Goal: Task Accomplishment & Management: Use online tool/utility

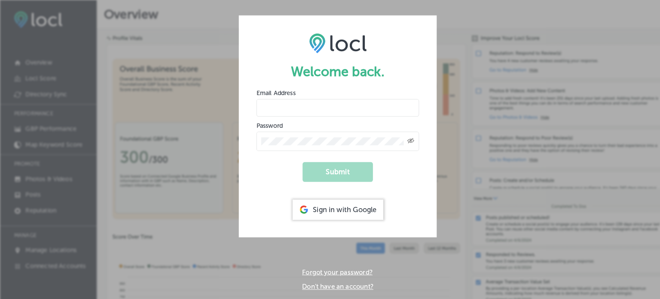
click at [316, 104] on input "email" at bounding box center [329, 105] width 159 height 17
type input "[EMAIL_ADDRESS][DOMAIN_NAME]"
click at [343, 168] on button "Submit" at bounding box center [330, 167] width 69 height 19
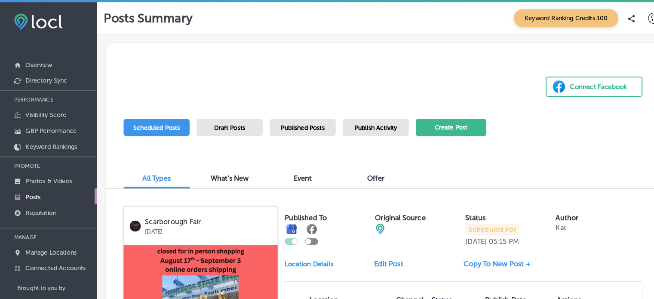
click at [450, 124] on button "Create Post" at bounding box center [440, 124] width 69 height 17
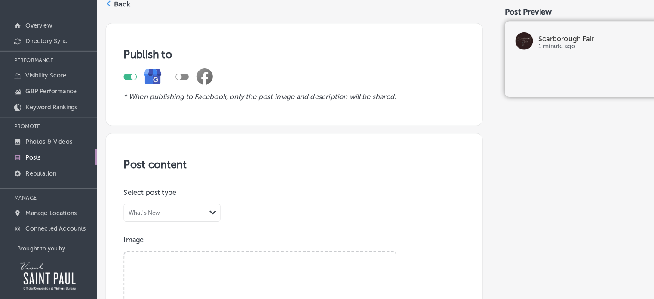
scroll to position [44, 0]
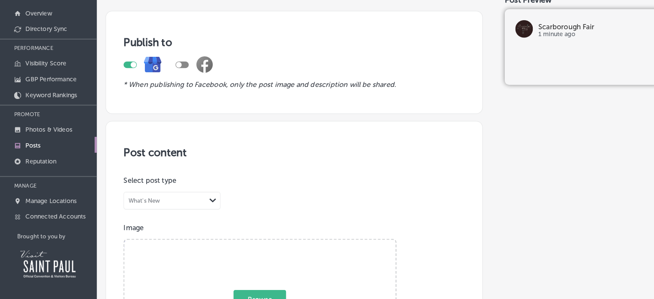
click at [261, 290] on span "Browse" at bounding box center [253, 299] width 51 height 18
click at [261, 243] on input "Browse Or drag and drop a photo" at bounding box center [254, 242] width 265 height 3
type input "C:\fakepath\Kat-Videos-facebook-live.png"
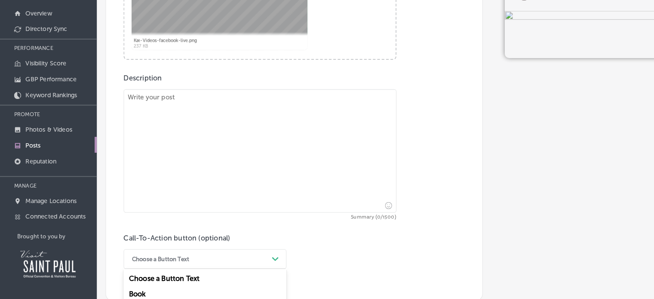
scroll to position [395, 0]
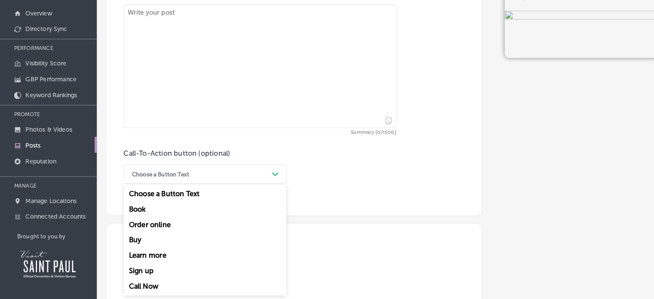
click at [268, 186] on div "option Learn more focused, 5 of 7. 7 results available. Use Up and Down to choo…" at bounding box center [200, 176] width 159 height 19
click at [135, 252] on div "Learn more" at bounding box center [200, 255] width 159 height 15
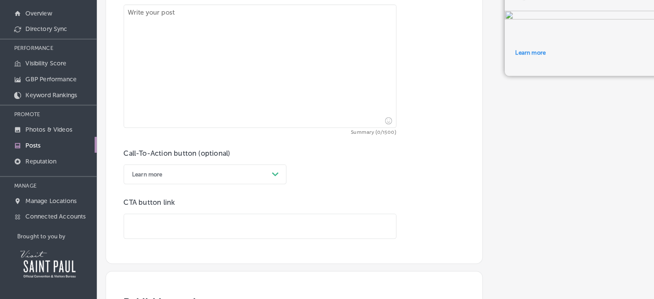
click at [138, 223] on input "text" at bounding box center [254, 228] width 266 height 24
paste input "[URL][DOMAIN_NAME]"
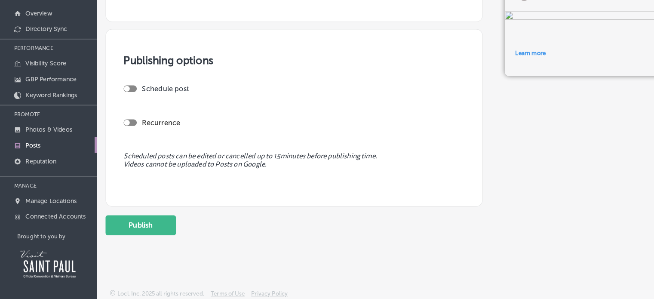
scroll to position [663, 0]
type input "[URL][DOMAIN_NAME]"
click at [144, 223] on button "Publish" at bounding box center [137, 225] width 69 height 19
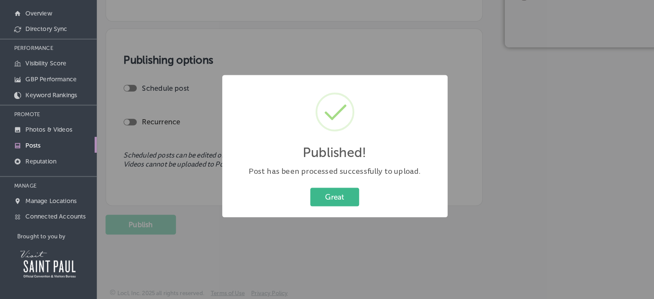
scroll to position [585, 0]
click at [333, 192] on button "Great" at bounding box center [327, 199] width 48 height 18
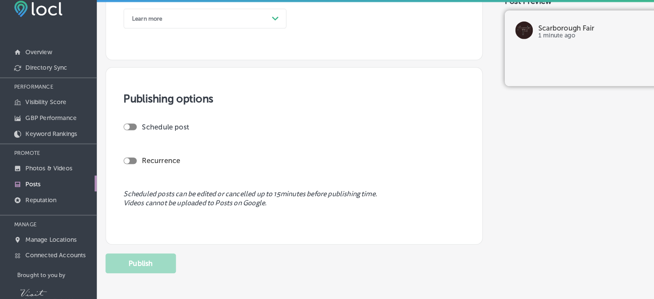
scroll to position [0, 0]
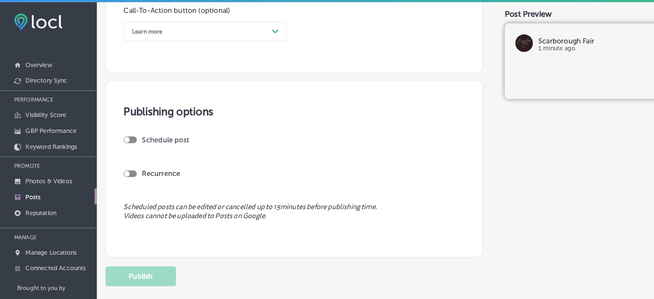
click at [32, 196] on link "Posts" at bounding box center [47, 191] width 95 height 15
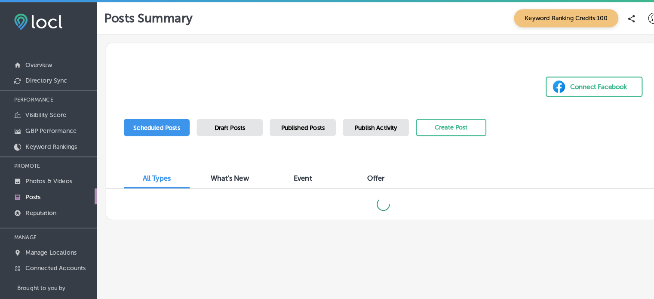
click at [232, 122] on span "Draft Posts" at bounding box center [224, 124] width 30 height 7
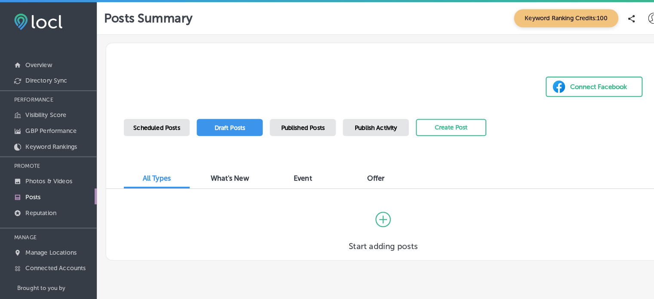
click at [587, 16] on span "Keyword Ranking Credits: 100" at bounding box center [553, 18] width 102 height 18
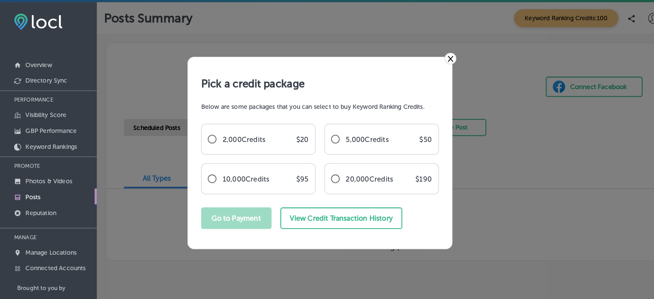
click at [440, 57] on link "×" at bounding box center [440, 57] width 12 height 11
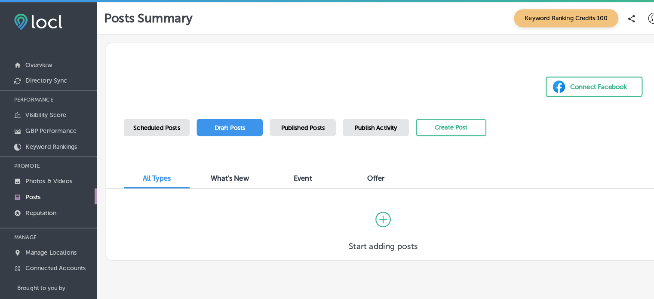
click at [616, 16] on icon at bounding box center [616, 18] width 6 height 7
click at [377, 23] on div "Posts Summary Keyword Ranking Credits: 100" at bounding box center [373, 18] width 545 height 18
click at [94, 212] on link "Reputation" at bounding box center [47, 206] width 95 height 15
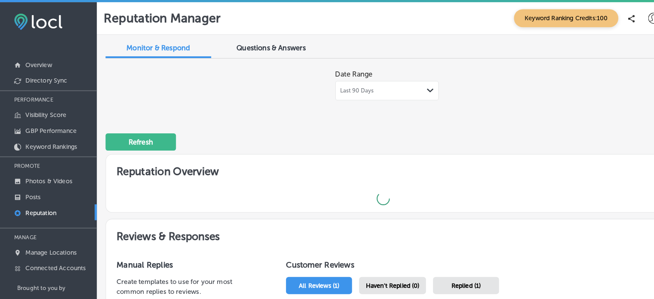
type textarea "x"
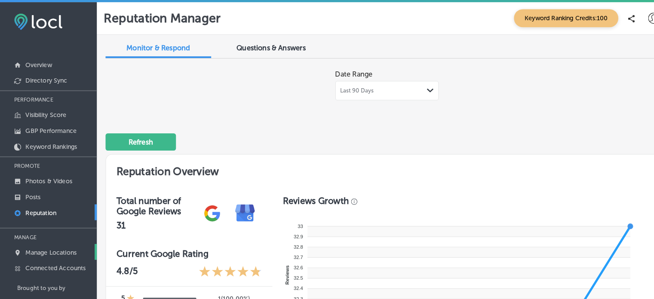
click at [55, 247] on p "Manage Locations" at bounding box center [50, 246] width 50 height 7
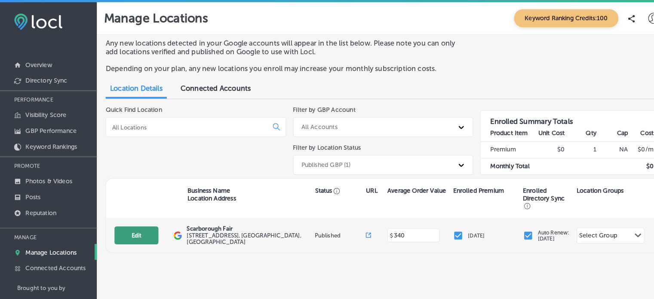
click at [139, 226] on button "Edit" at bounding box center [133, 230] width 43 height 18
select select "US"
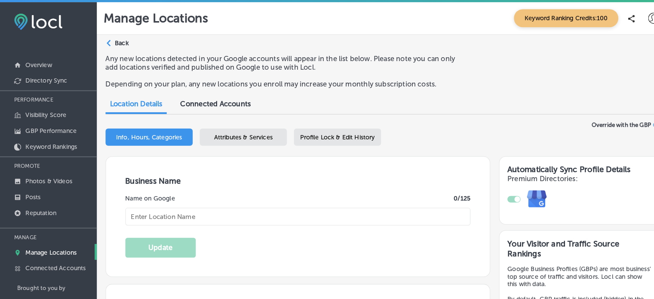
type input "Scarborough Fair"
checkbox input "true"
type input "[STREET_ADDRESS]"
type input "[GEOGRAPHIC_DATA]"
type input "55108"
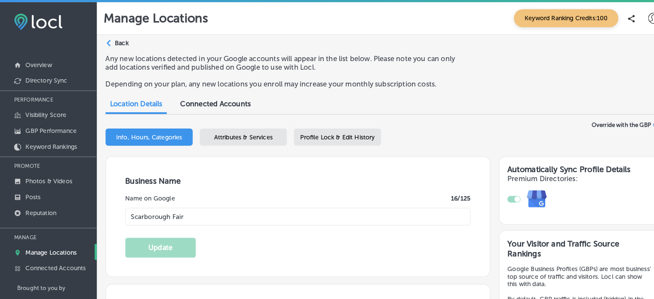
type input "US"
type input "[URL][DOMAIN_NAME]"
type input "340"
type textarea "Are you going to Scarborough Fair? A fashion studio and online shopping experie…"
type input "[PHONE_NUMBER]"
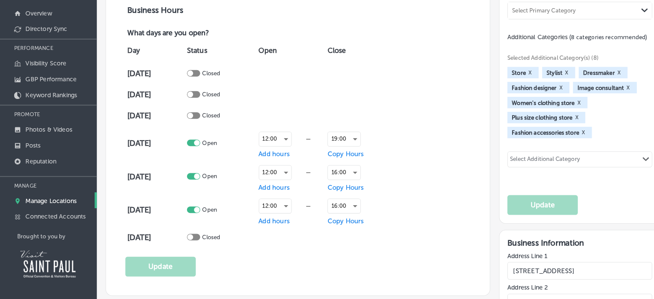
scroll to position [425, 0]
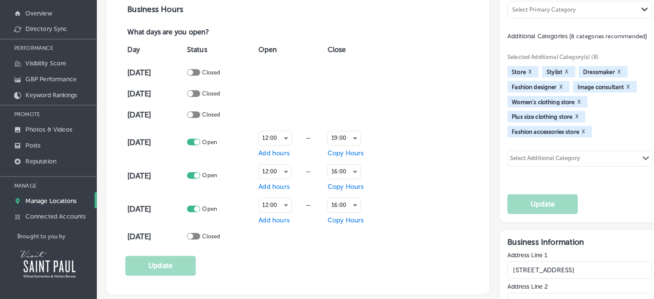
click at [190, 142] on div at bounding box center [189, 145] width 13 height 6
checkbox input "false"
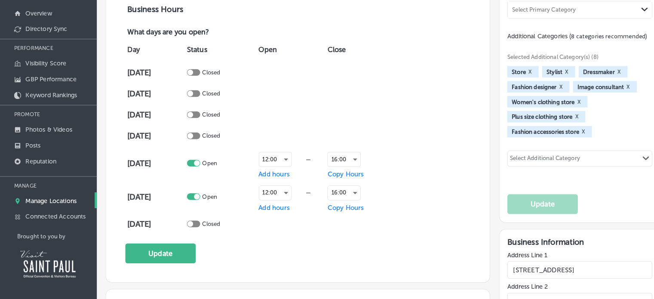
click at [191, 162] on div at bounding box center [189, 165] width 13 height 6
checkbox input "false"
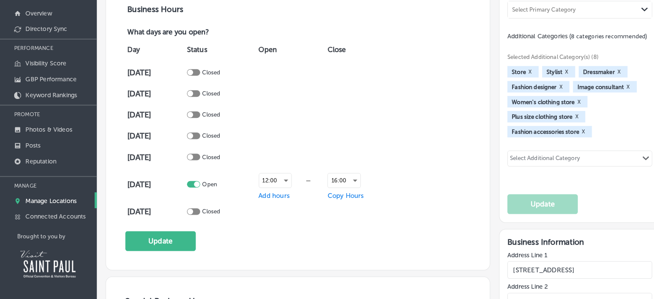
click at [192, 184] on div at bounding box center [189, 186] width 13 height 6
checkbox input "false"
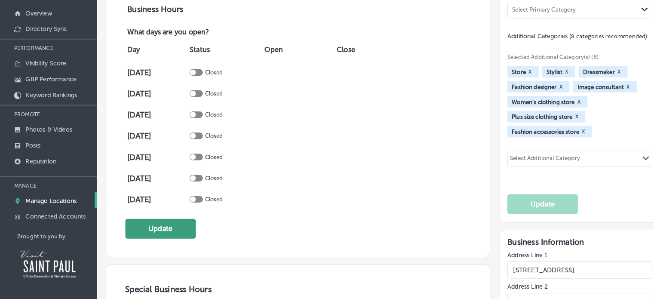
click at [158, 224] on button "Update" at bounding box center [156, 229] width 69 height 19
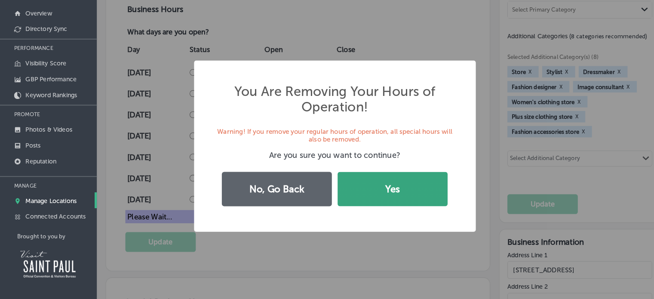
click at [383, 183] on button "Yes" at bounding box center [383, 191] width 107 height 34
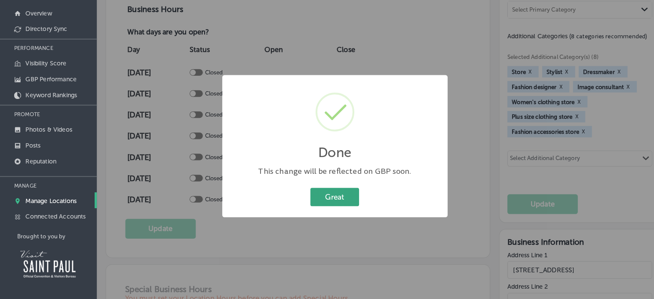
click at [332, 206] on button "Great" at bounding box center [327, 199] width 48 height 18
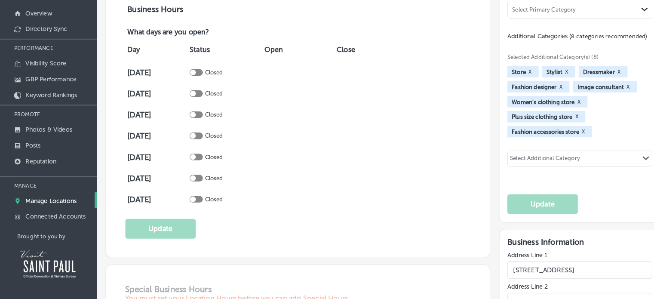
scroll to position [0, 0]
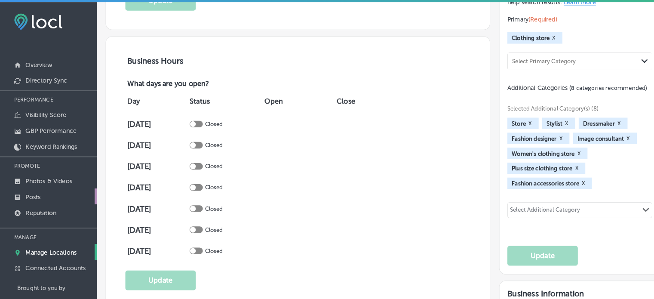
click at [31, 192] on p "Posts" at bounding box center [32, 192] width 15 height 7
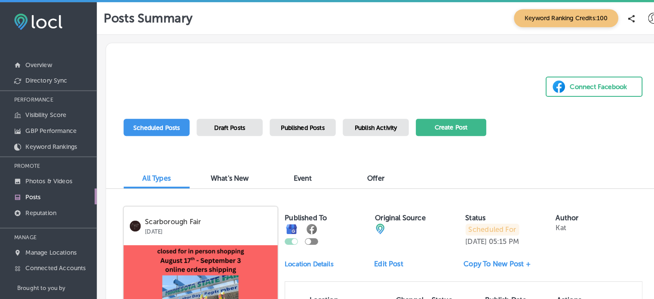
click at [440, 128] on button "Create Post" at bounding box center [440, 124] width 69 height 17
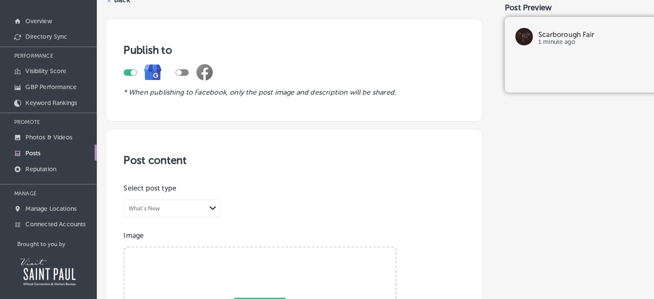
scroll to position [44, 0]
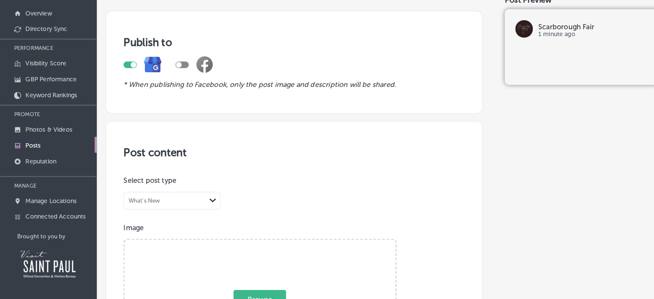
click at [244, 295] on span "Browse" at bounding box center [253, 299] width 51 height 18
click at [244, 243] on input "Browse Or drag and drop a photo" at bounding box center [254, 242] width 265 height 3
type input "C:\fakepath\mail (14).png"
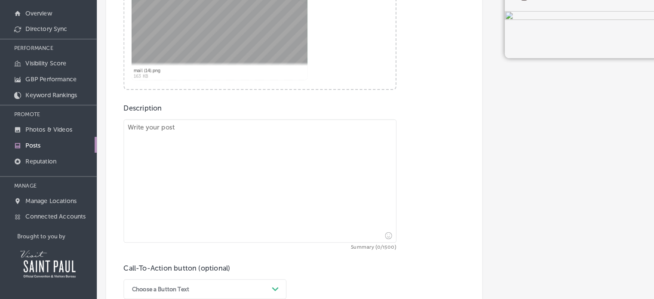
scroll to position [285, 0]
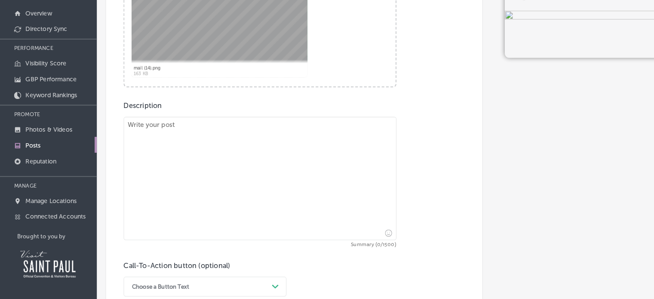
click at [175, 135] on textarea at bounding box center [254, 181] width 266 height 120
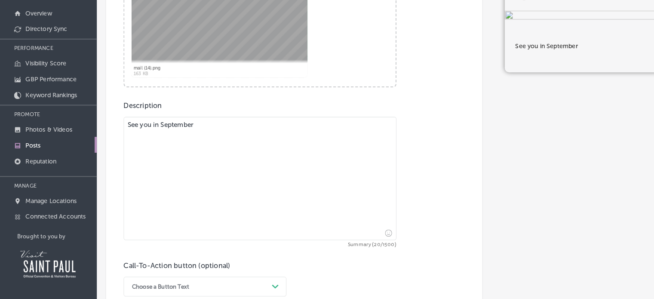
type textarea "See you in September"
click at [377, 234] on icon "Insert emoji" at bounding box center [379, 234] width 7 height 7
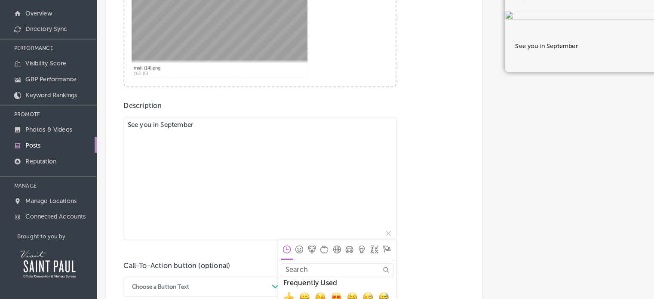
click at [306, 267] on input "Search" at bounding box center [329, 269] width 110 height 13
type input "ex"
click at [277, 296] on span "❗, exclamation, heavy_exclamation_mark" at bounding box center [282, 297] width 10 height 10
type textarea "See you in September❗"
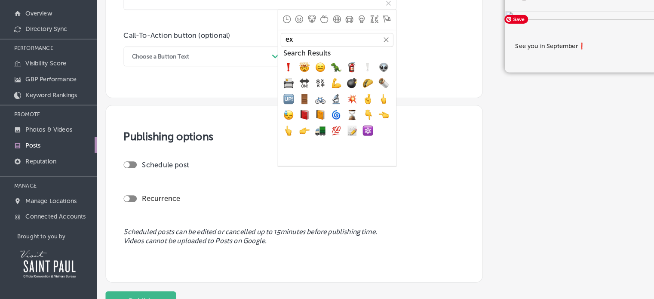
scroll to position [520, 0]
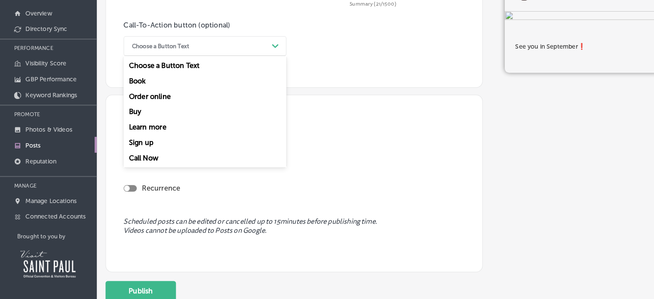
click at [271, 49] on icon "Path Created with Sketch." at bounding box center [269, 51] width 6 height 4
click at [139, 130] on div "Learn more" at bounding box center [200, 130] width 159 height 15
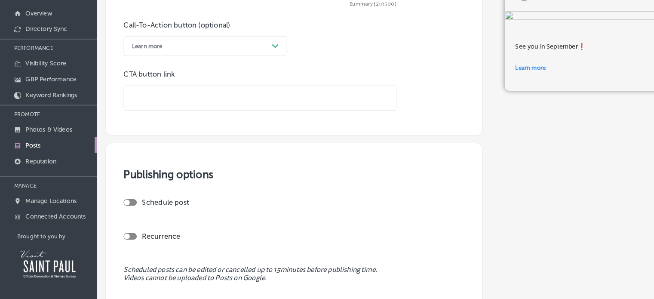
click at [139, 104] on input "text" at bounding box center [254, 102] width 266 height 24
paste input "[URL][DOMAIN_NAME]"
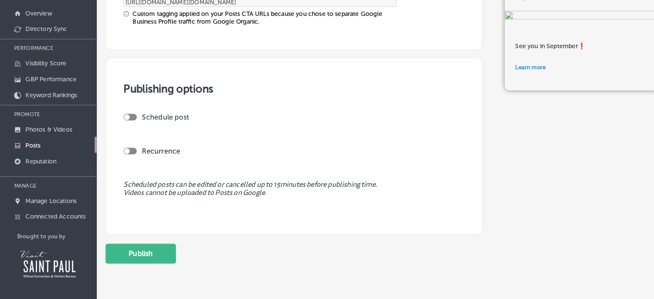
scroll to position [663, 0]
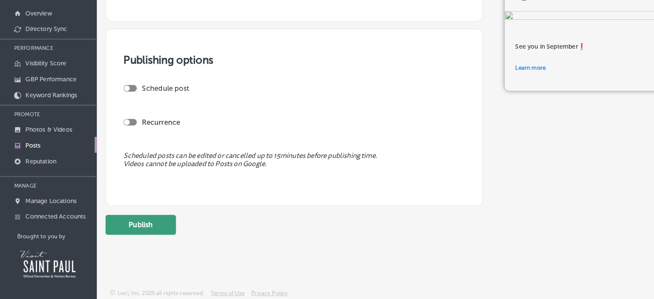
type input "[URL][DOMAIN_NAME]"
click at [147, 224] on button "Publish" at bounding box center [137, 225] width 69 height 19
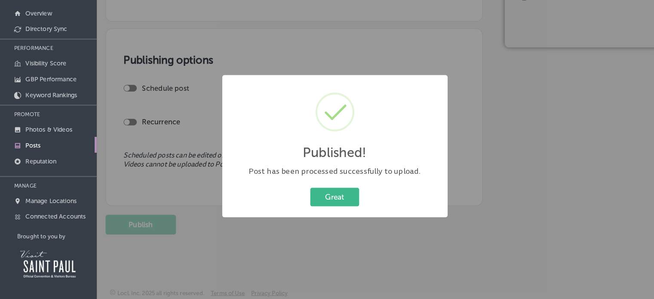
scroll to position [585, 0]
click at [332, 190] on button "Great" at bounding box center [327, 199] width 48 height 18
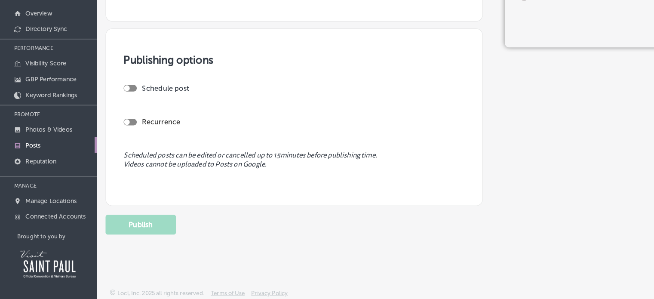
scroll to position [0, 0]
